Goal: Information Seeking & Learning: Learn about a topic

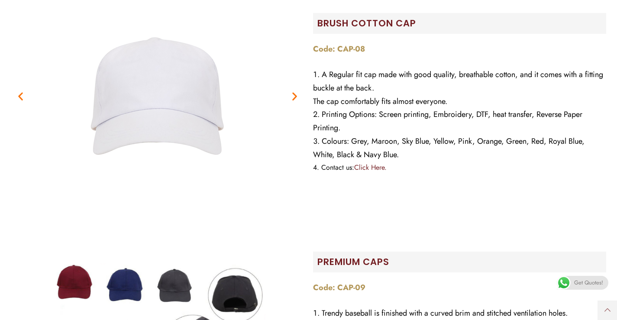
scroll to position [217, 0]
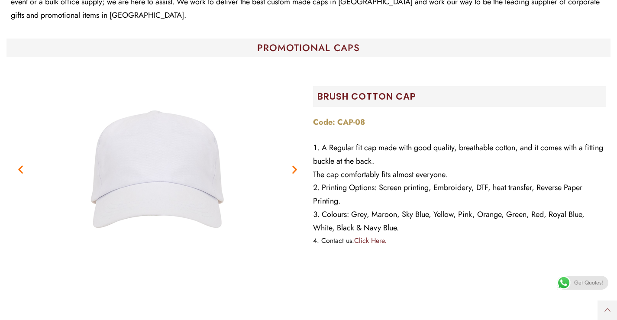
click at [293, 164] on icon "Next slide" at bounding box center [294, 169] width 11 height 11
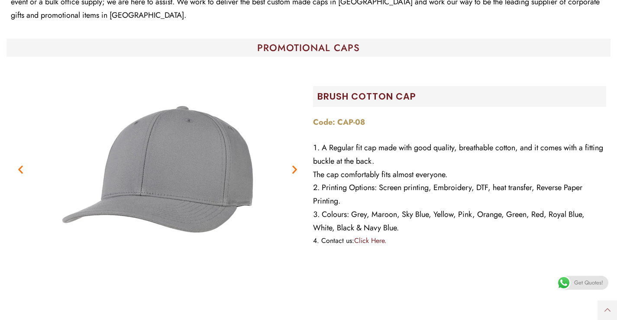
click at [293, 164] on icon "Next slide" at bounding box center [294, 169] width 11 height 11
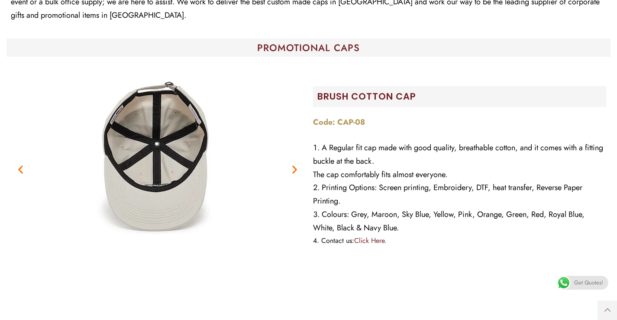
click at [293, 164] on icon "Next slide" at bounding box center [294, 169] width 11 height 11
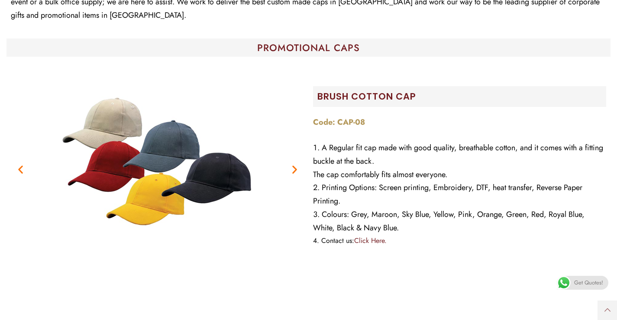
click at [293, 164] on icon "Next slide" at bounding box center [294, 169] width 11 height 11
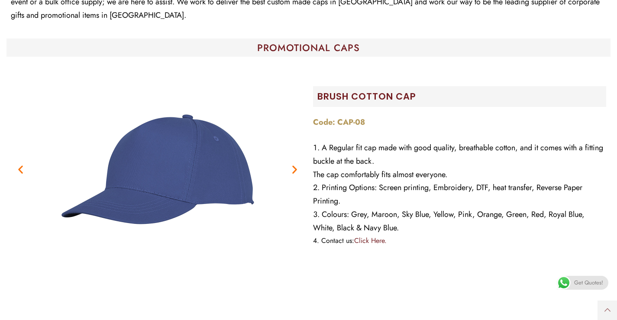
click at [293, 164] on icon "Next slide" at bounding box center [294, 169] width 11 height 11
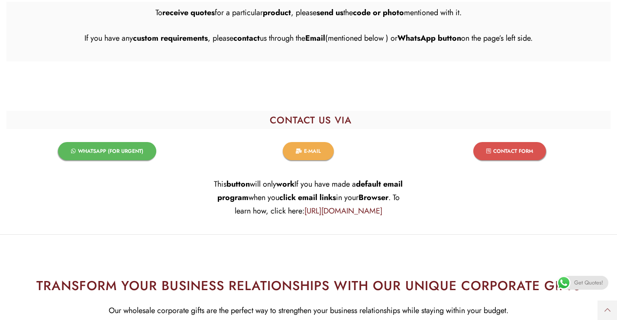
scroll to position [1906, 0]
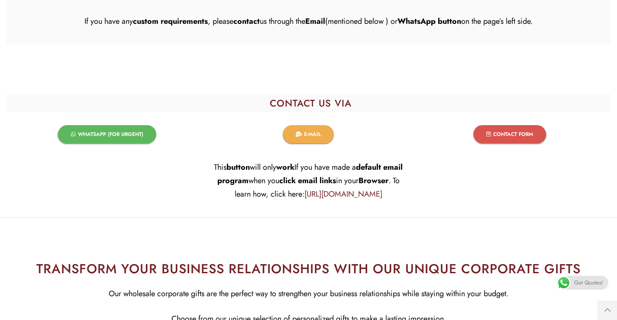
click at [126, 125] on link "WHATSAPP (FOR URGENT)​" at bounding box center [107, 134] width 98 height 18
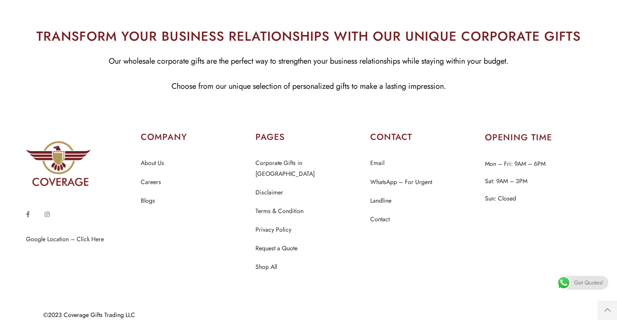
scroll to position [2139, 0]
drag, startPoint x: 281, startPoint y: 257, endPoint x: 342, endPoint y: 268, distance: 62.1
click at [342, 268] on section "Google Location – Click Here COMPANY About Us Careers Blogs PAGES" at bounding box center [308, 202] width 617 height 194
click at [338, 275] on section "Google Location – Click Here COMPANY About Us Careers Blogs PAGES" at bounding box center [308, 202] width 617 height 194
drag, startPoint x: 333, startPoint y: 275, endPoint x: 314, endPoint y: 267, distance: 20.6
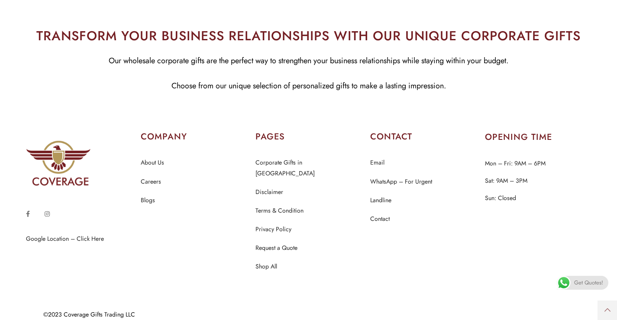
click at [310, 266] on section "Google Location – Click Here COMPANY About Us Careers Blogs PAGES" at bounding box center [308, 202] width 617 height 194
drag, startPoint x: 289, startPoint y: 260, endPoint x: 283, endPoint y: 258, distance: 7.0
click at [287, 261] on li "Shop All" at bounding box center [309, 266] width 106 height 11
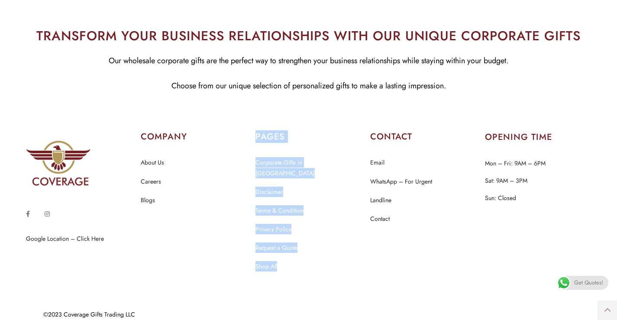
drag, startPoint x: 282, startPoint y: 257, endPoint x: 242, endPoint y: 209, distance: 63.0
click at [249, 205] on div "Google Location – Click Here COMPANY About Us Careers Blogs PAGES" at bounding box center [309, 201] width 574 height 150
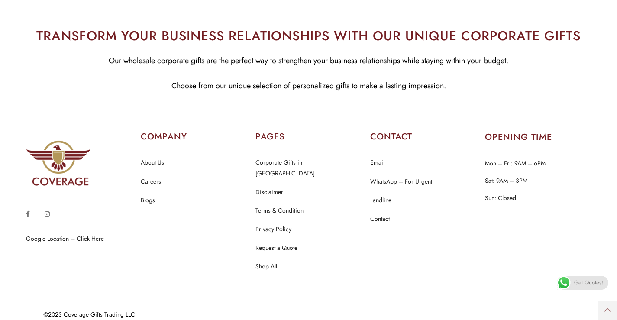
click at [353, 273] on section "Google Location – Click Here COMPANY About Us Careers Blogs PAGES" at bounding box center [308, 202] width 617 height 194
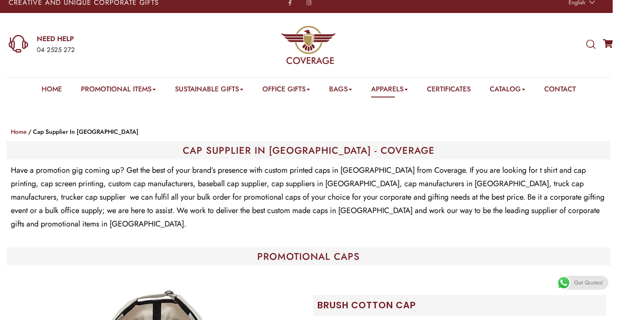
scroll to position [0, 0]
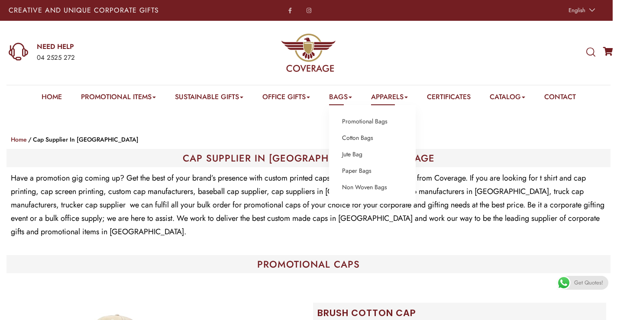
click at [343, 97] on link "Bags" at bounding box center [340, 98] width 23 height 13
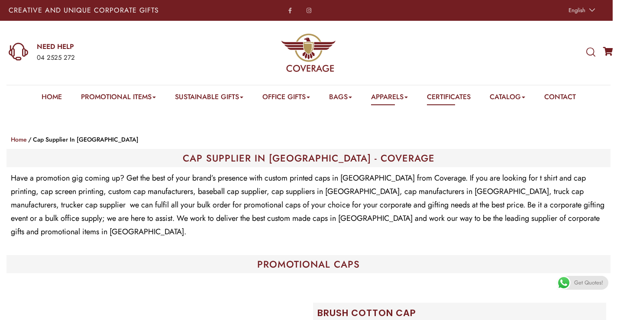
click at [465, 100] on link "Certificates" at bounding box center [449, 98] width 44 height 13
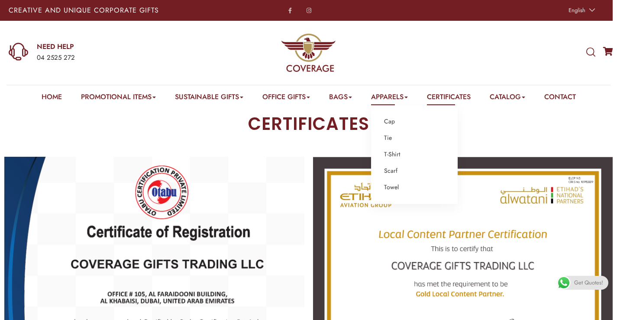
click at [393, 97] on link "Apparels" at bounding box center [389, 98] width 37 height 13
click at [398, 152] on link "T-Shirt" at bounding box center [392, 154] width 16 height 11
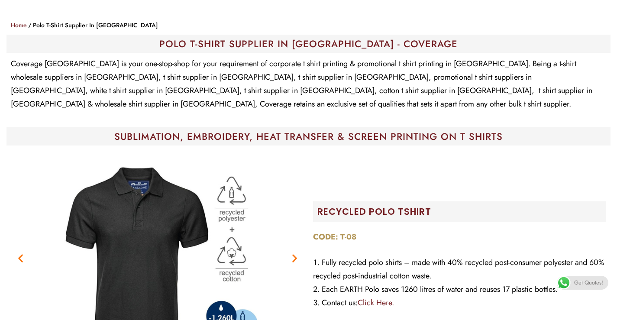
scroll to position [173, 0]
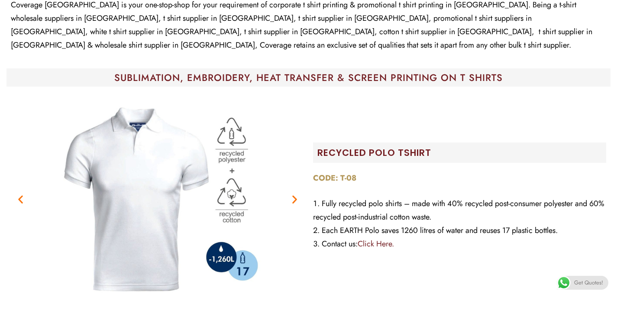
click at [296, 194] on icon "Next slide" at bounding box center [294, 199] width 11 height 11
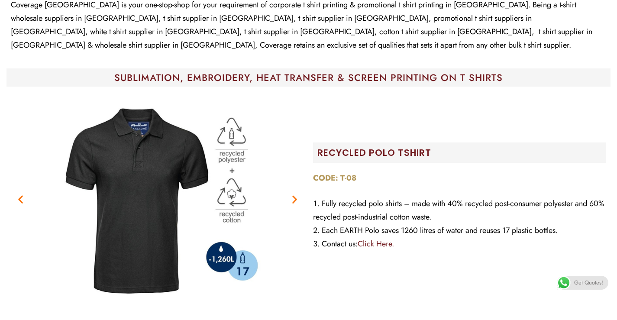
click at [296, 194] on icon "Next slide" at bounding box center [294, 199] width 11 height 11
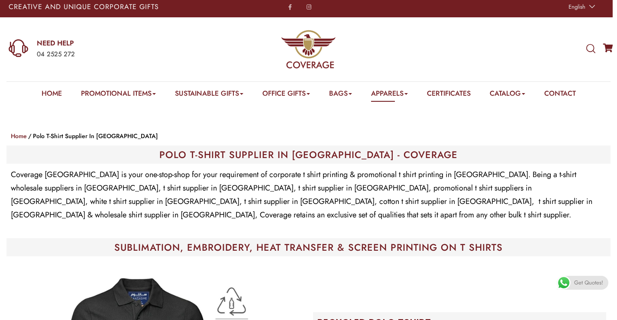
scroll to position [0, 0]
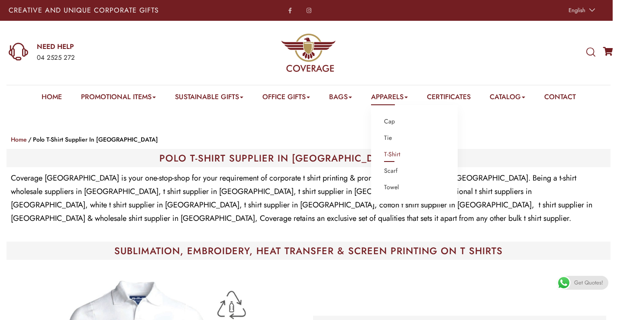
click at [405, 98] on link "Apparels" at bounding box center [389, 98] width 37 height 13
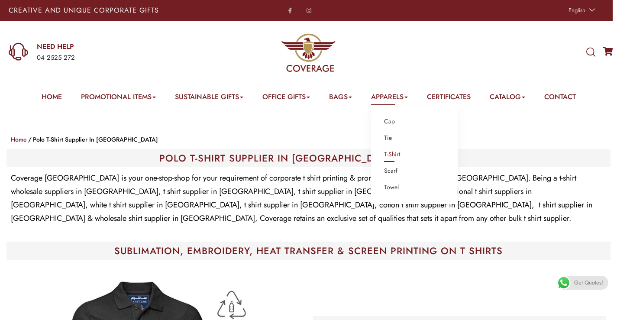
click at [398, 120] on li "Cap" at bounding box center [414, 121] width 61 height 11
click at [394, 123] on link "Cap" at bounding box center [389, 121] width 11 height 11
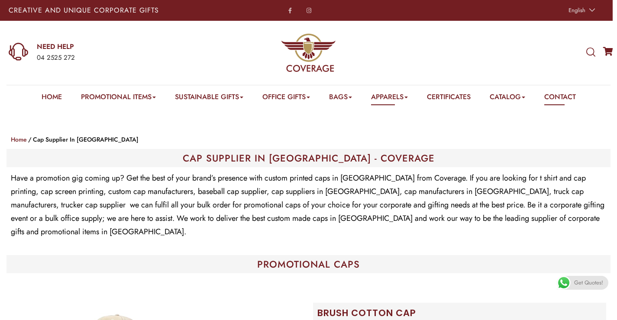
click at [567, 98] on link "Contact" at bounding box center [560, 98] width 32 height 13
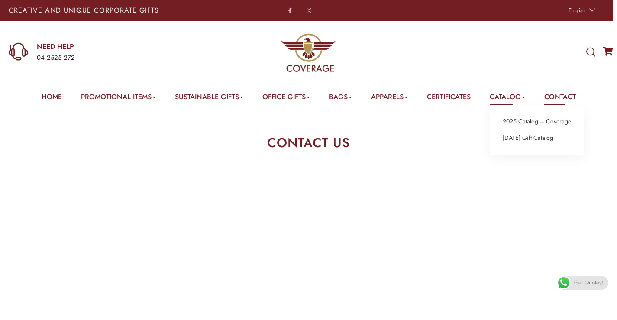
click at [525, 96] on link "Catalog" at bounding box center [508, 98] width 36 height 13
click at [531, 122] on link "2025 Catalog – Coverage" at bounding box center [537, 121] width 68 height 11
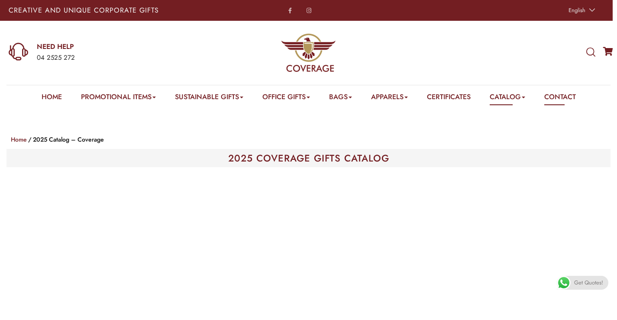
click at [569, 94] on link "Contact" at bounding box center [560, 98] width 32 height 13
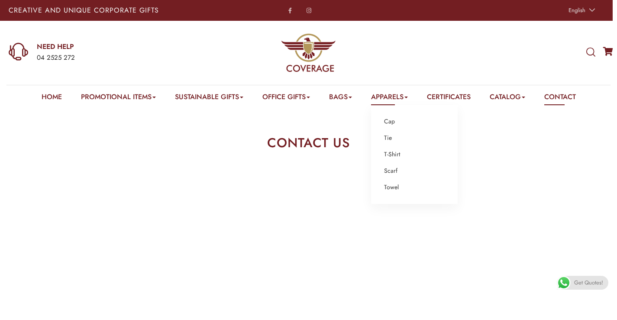
click at [408, 99] on link "Apparels" at bounding box center [389, 98] width 37 height 13
click at [399, 124] on li "Cap" at bounding box center [414, 121] width 61 height 11
click at [393, 122] on link "Cap" at bounding box center [389, 121] width 11 height 11
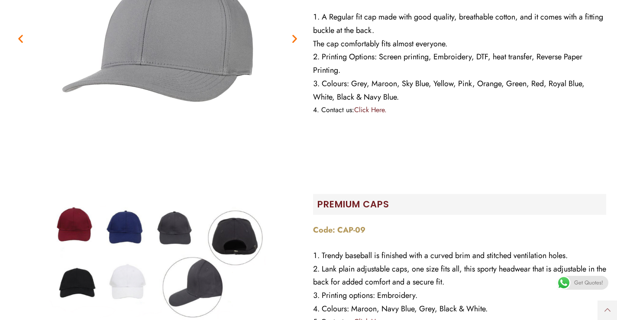
scroll to position [346, 0]
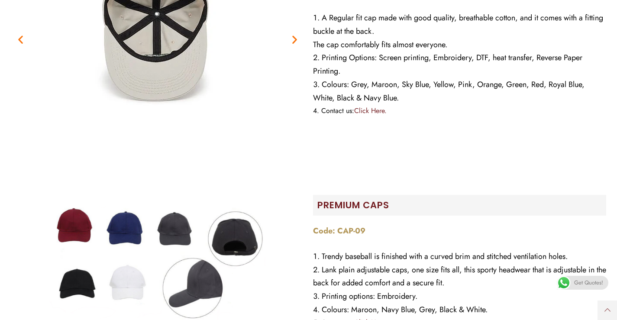
click at [192, 223] on img at bounding box center [157, 264] width 217 height 217
click at [178, 218] on img at bounding box center [157, 264] width 217 height 217
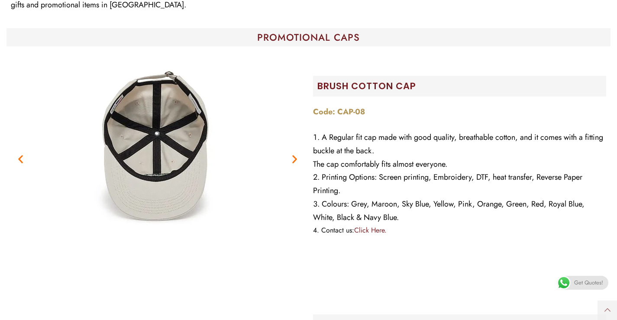
scroll to position [217, 0]
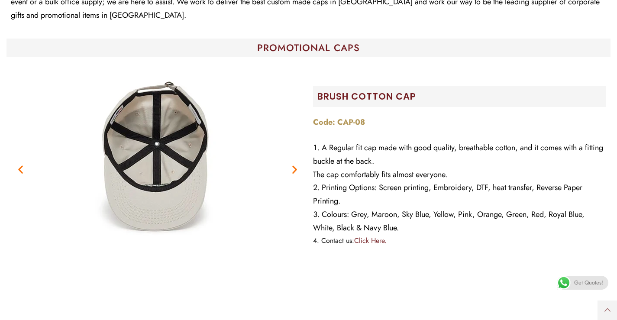
click at [294, 164] on icon "Next slide" at bounding box center [294, 169] width 11 height 11
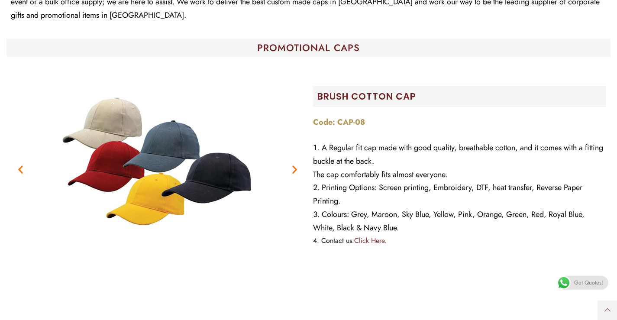
click at [294, 164] on icon "Next slide" at bounding box center [294, 169] width 11 height 11
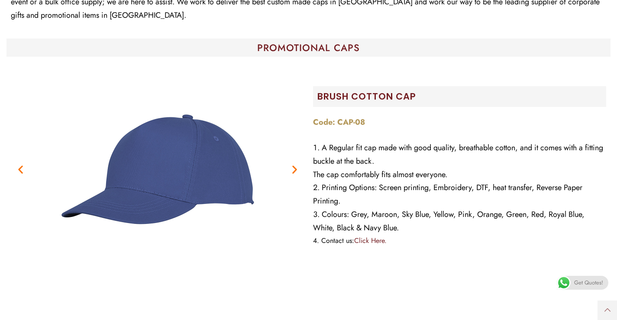
click at [294, 164] on icon "Next slide" at bounding box center [294, 169] width 11 height 11
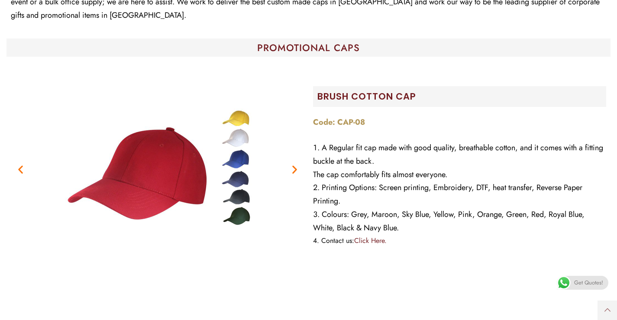
click at [294, 164] on icon "Next slide" at bounding box center [294, 169] width 11 height 11
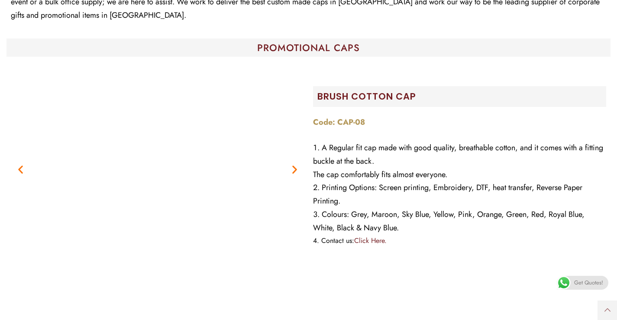
click at [294, 164] on icon "Next slide" at bounding box center [294, 169] width 11 height 11
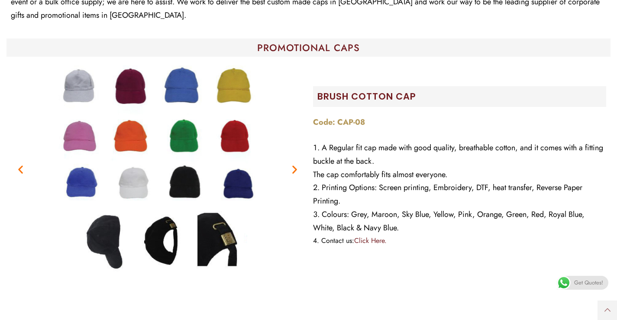
click at [232, 227] on img "7 / 7" at bounding box center [157, 169] width 217 height 217
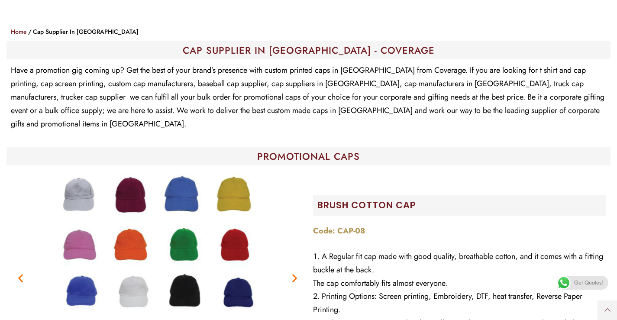
scroll to position [0, 0]
